Goal: Task Accomplishment & Management: Use online tool/utility

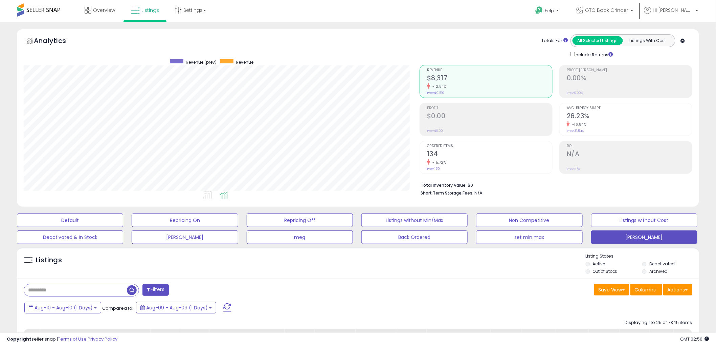
click at [73, 290] on input "text" at bounding box center [75, 290] width 103 height 12
click at [197, 290] on span "button" at bounding box center [198, 290] width 10 height 10
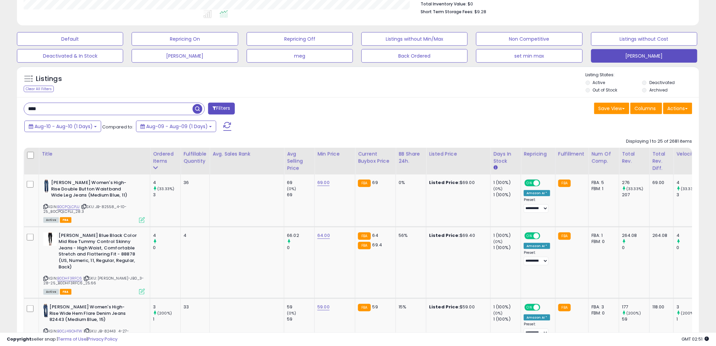
scroll to position [150, 0]
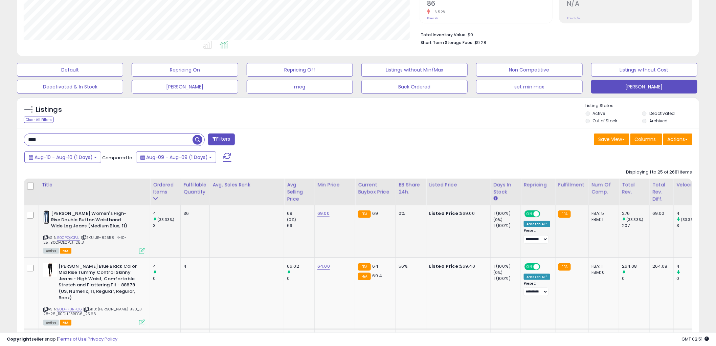
click at [46, 218] on img at bounding box center [46, 217] width 6 height 14
drag, startPoint x: 49, startPoint y: 140, endPoint x: 14, endPoint y: 136, distance: 35.1
type input "*****"
click at [197, 138] on span "button" at bounding box center [198, 140] width 10 height 10
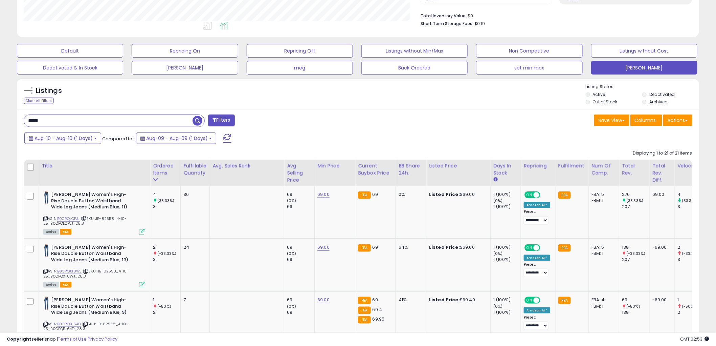
scroll to position [154, 0]
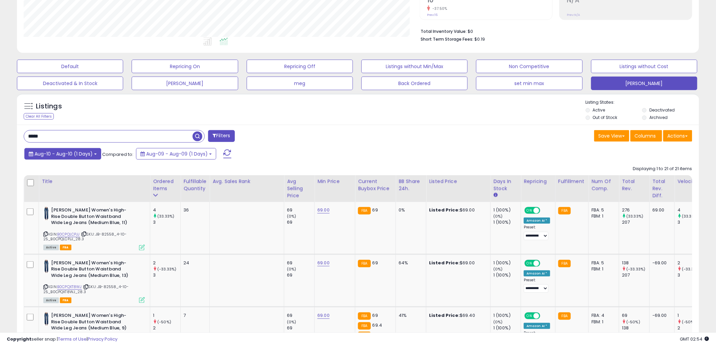
click at [94, 154] on b at bounding box center [95, 153] width 3 height 1
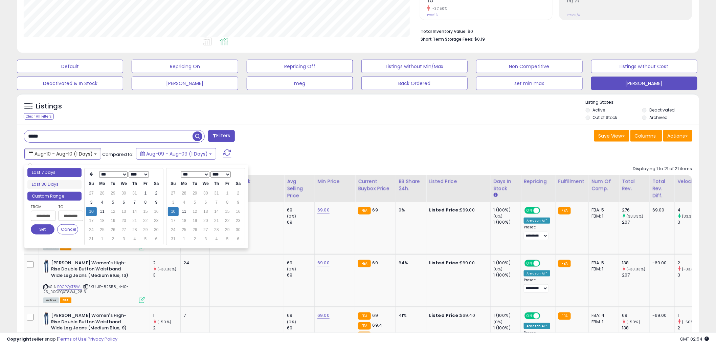
type input "**********"
click at [64, 171] on li "Last 7 Days" at bounding box center [54, 172] width 54 height 9
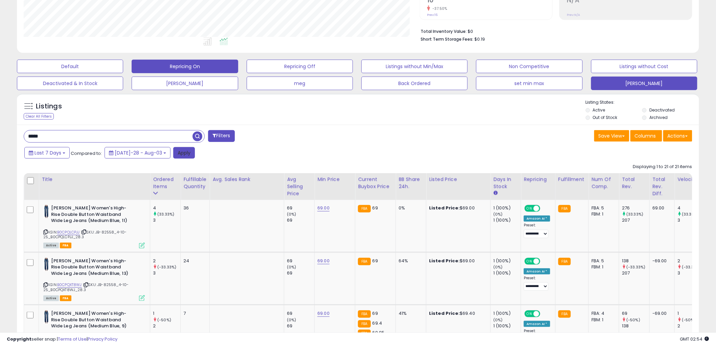
click at [173, 154] on button "Apply" at bounding box center [184, 153] width 22 height 12
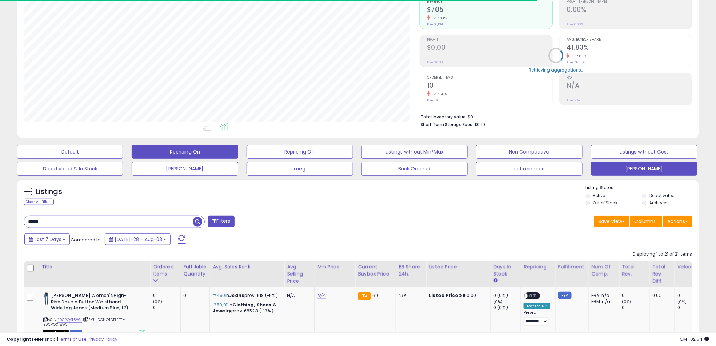
scroll to position [139, 396]
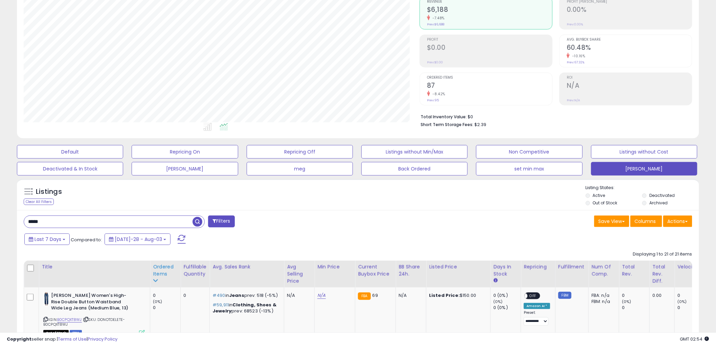
click at [158, 273] on div "Ordered Items" at bounding box center [165, 270] width 25 height 14
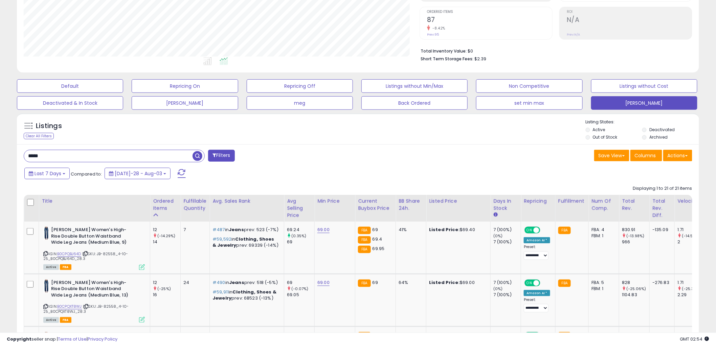
scroll to position [21, 0]
